Goal: Complete application form: Complete application form

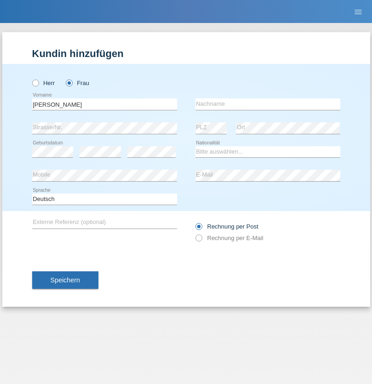
type input "[PERSON_NAME]"
click at [267, 104] on input "text" at bounding box center [267, 103] width 145 height 11
type input "Pace"
select select "IT"
select select "C"
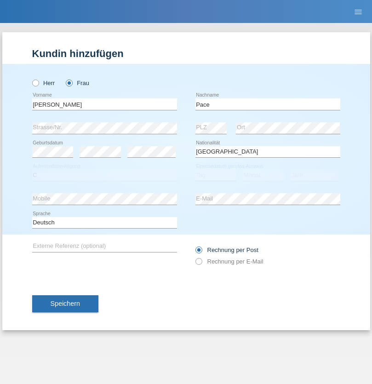
select select "14"
select select "01"
select select "1972"
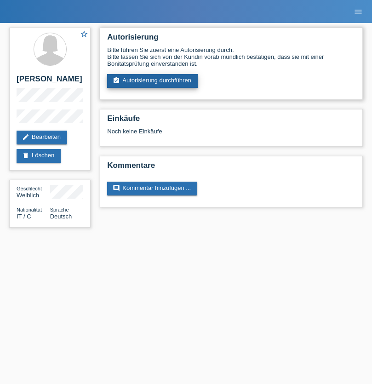
click at [152, 81] on link "assignment_turned_in Autorisierung durchführen" at bounding box center [152, 81] width 90 height 14
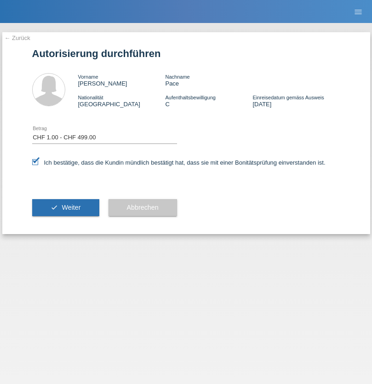
select select "1"
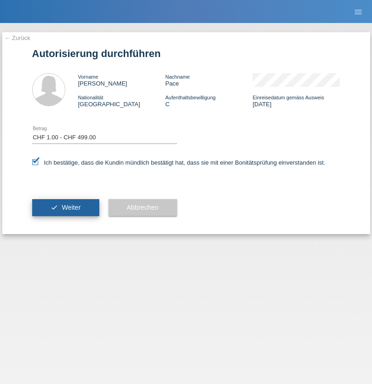
click at [65, 207] on span "Weiter" at bounding box center [71, 206] width 19 height 7
